Goal: Navigation & Orientation: Find specific page/section

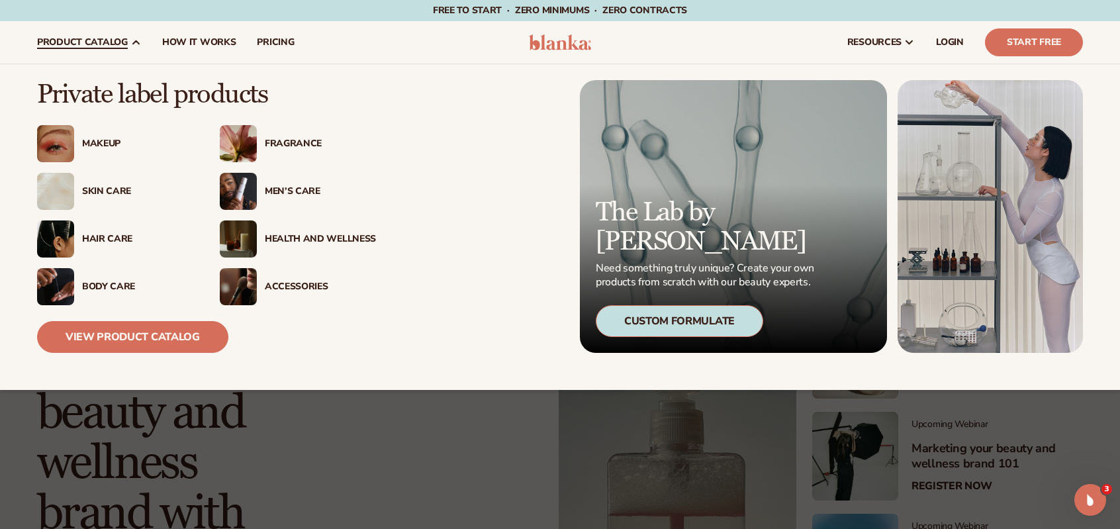
click at [103, 44] on span "product catalog" at bounding box center [82, 42] width 91 height 11
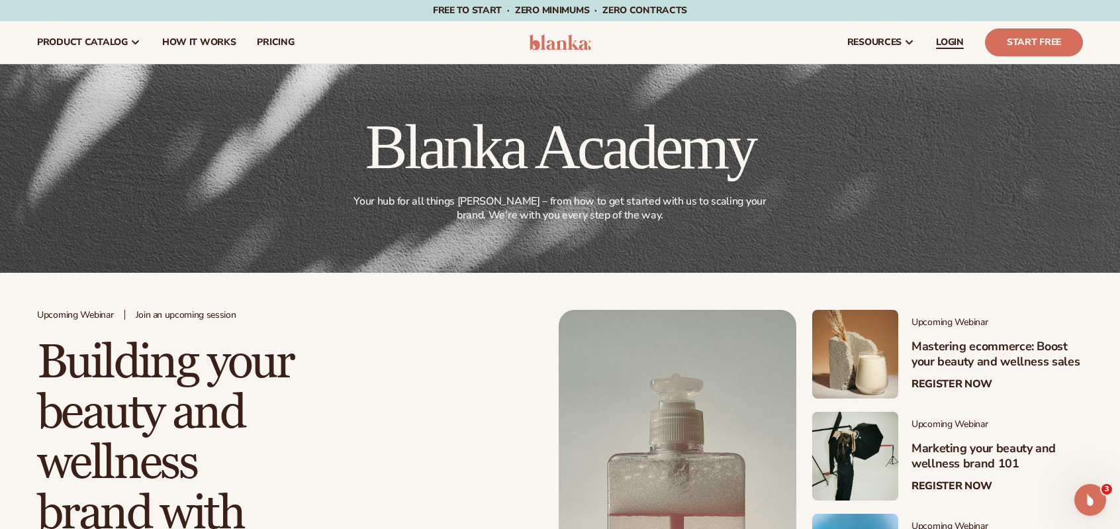
click at [952, 37] on span "LOGIN" at bounding box center [950, 42] width 28 height 11
